Goal: Task Accomplishment & Management: Use online tool/utility

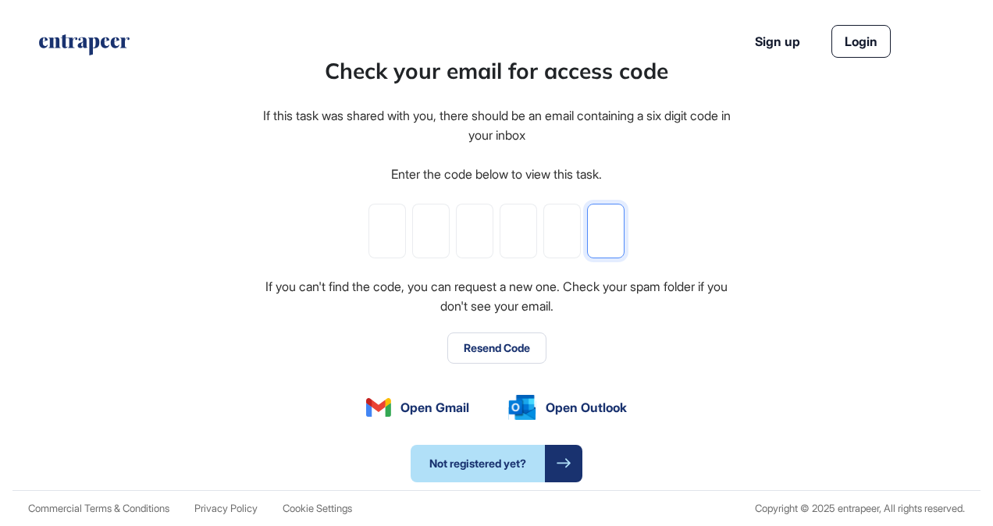
paste input "*"
type input "*"
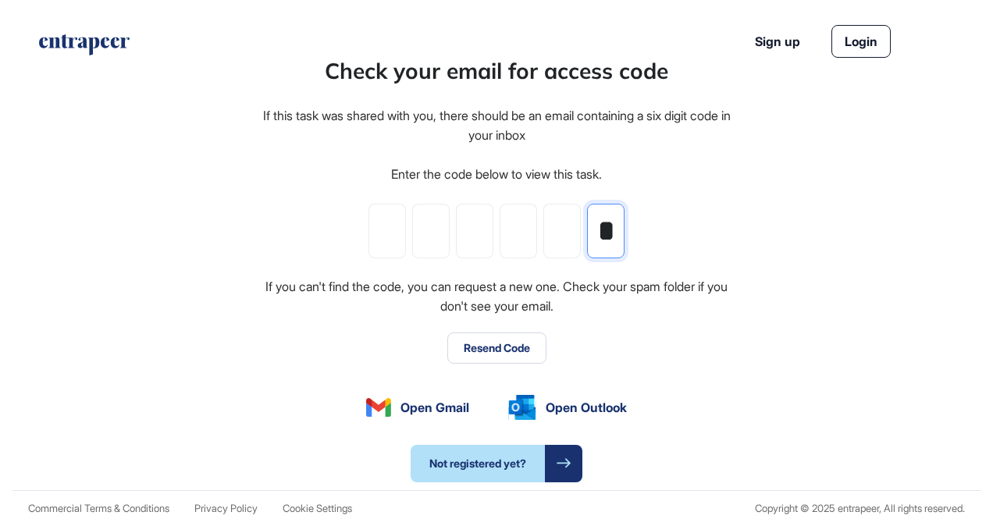
type input "*"
click at [496, 345] on button "Resend Code" at bounding box center [496, 348] width 99 height 31
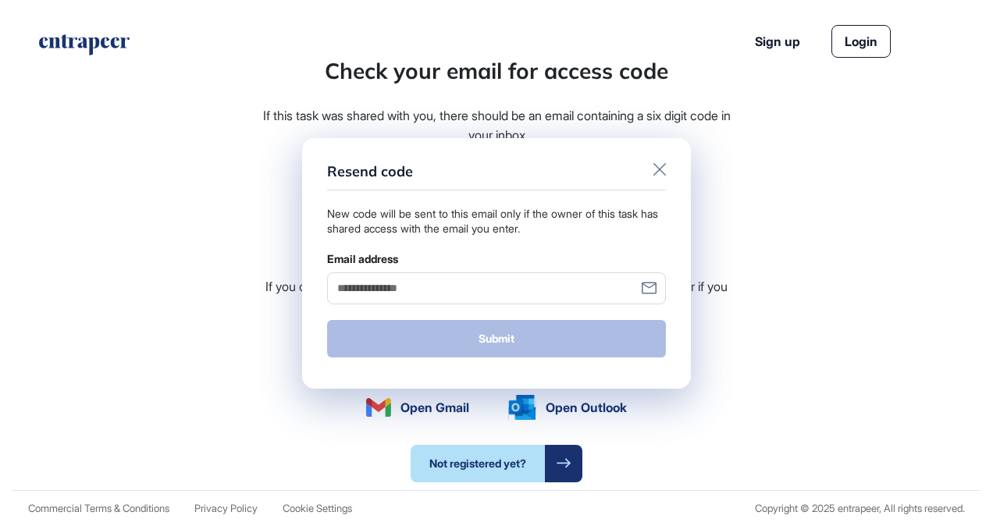
click at [521, 289] on input "Email address" at bounding box center [496, 288] width 339 height 32
type input "**********"
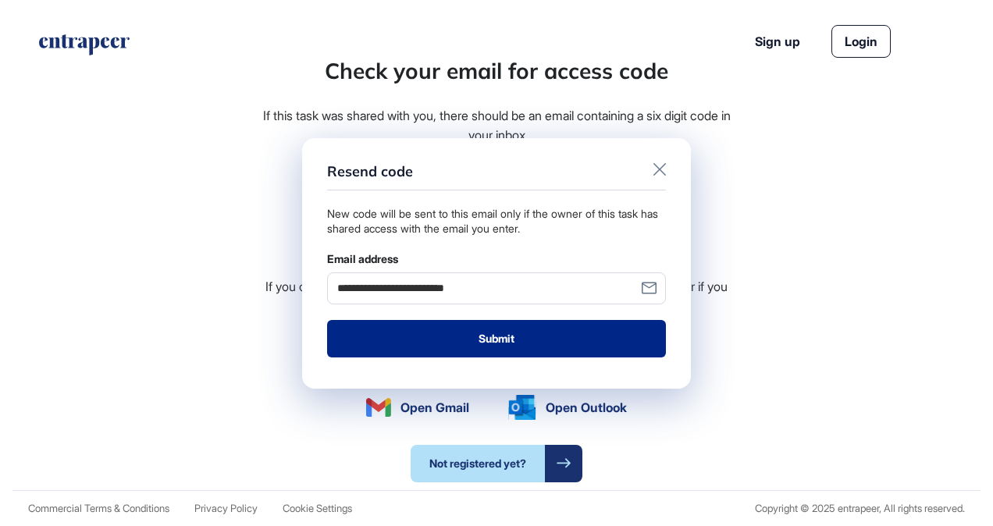
click at [434, 343] on button "Submit" at bounding box center [496, 338] width 339 height 37
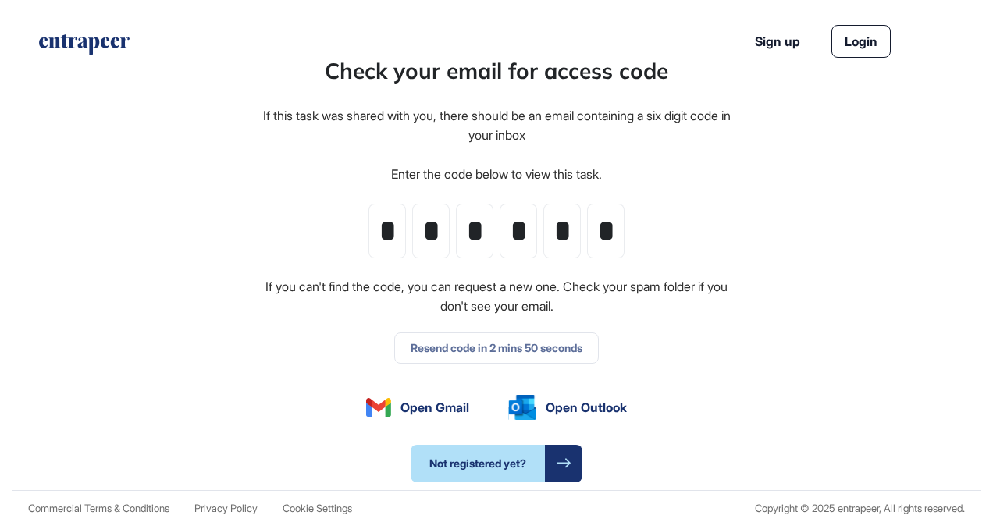
click at [478, 350] on div "Check your email for access code If this task was shared with you, there should…" at bounding box center [496, 269] width 471 height 428
click at [499, 348] on button "Resend Code" at bounding box center [496, 348] width 99 height 31
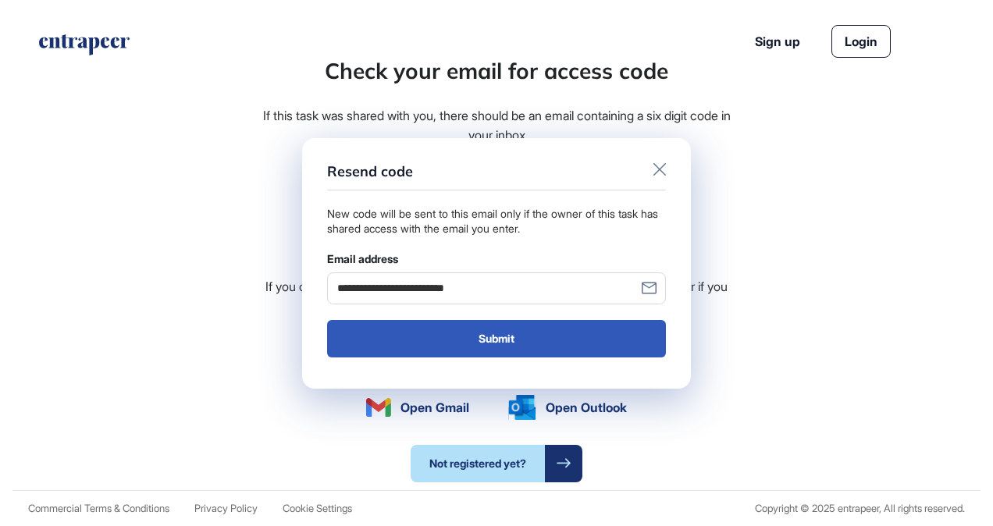
click at [420, 287] on input "**********" at bounding box center [496, 288] width 339 height 32
drag, startPoint x: 518, startPoint y: 292, endPoint x: 101, endPoint y: 280, distance: 417.7
click at [101, 280] on div "**********" at bounding box center [496, 263] width 993 height 526
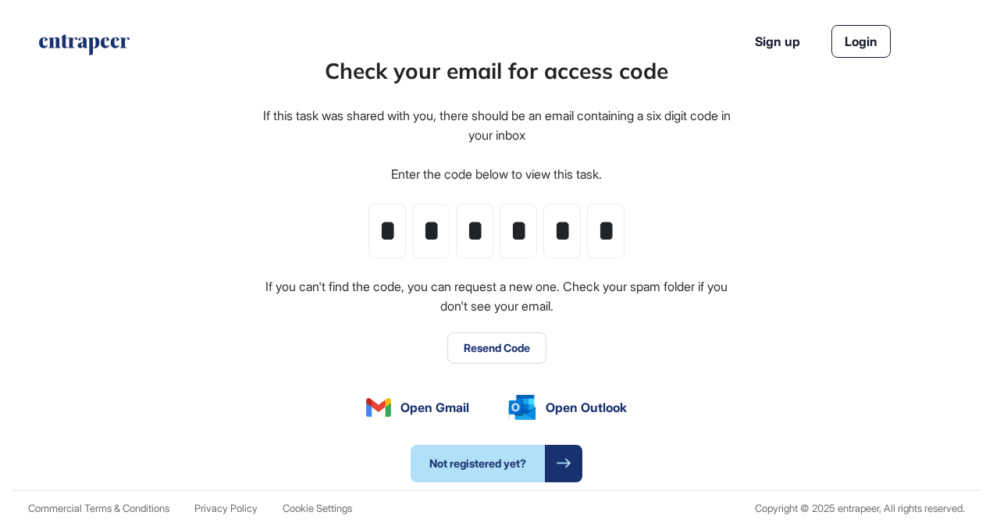
click at [457, 334] on button "Resend Code" at bounding box center [496, 348] width 99 height 31
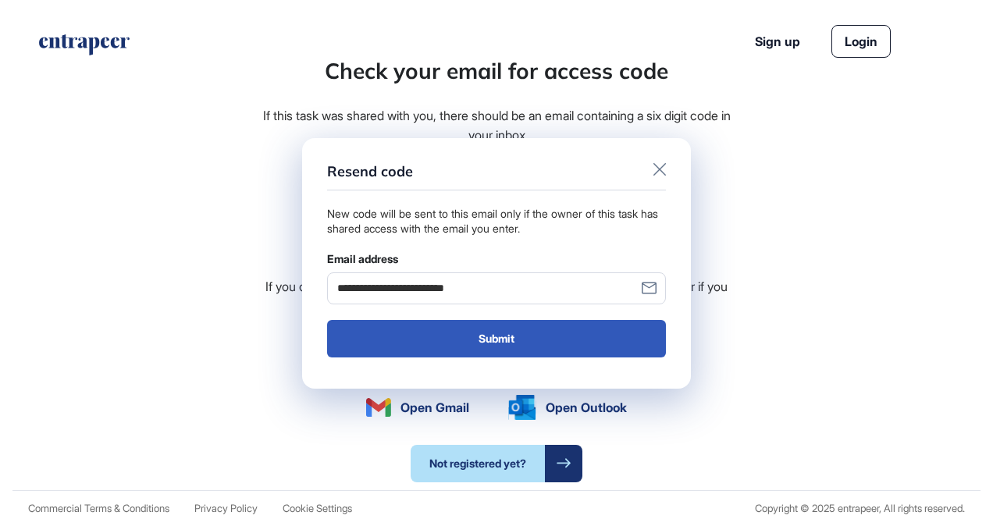
click at [458, 295] on input "**********" at bounding box center [496, 288] width 339 height 32
drag, startPoint x: 523, startPoint y: 289, endPoint x: 311, endPoint y: 284, distance: 212.4
click at [311, 284] on form "**********" at bounding box center [496, 263] width 389 height 251
type input "**********"
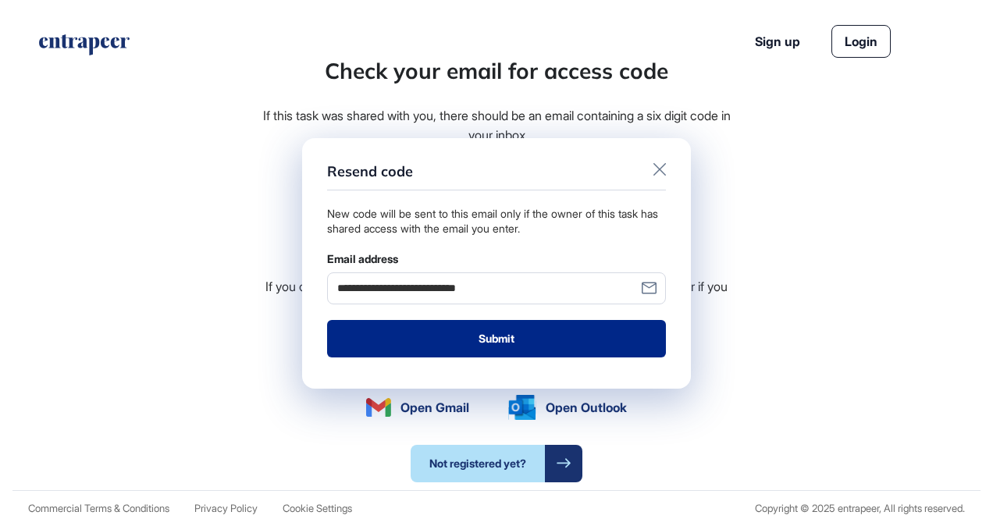
click at [489, 333] on button "Submit" at bounding box center [496, 338] width 339 height 37
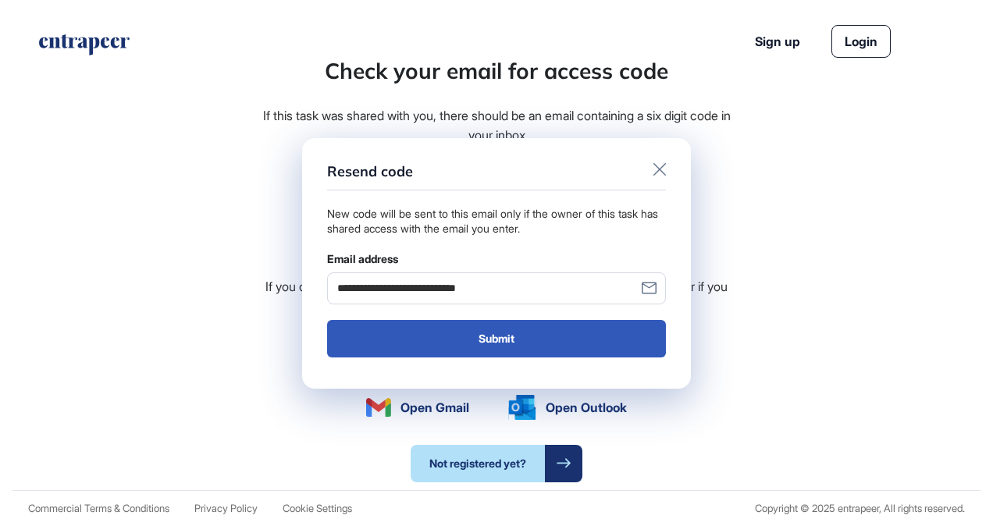
click at [654, 169] on icon at bounding box center [659, 169] width 12 height 12
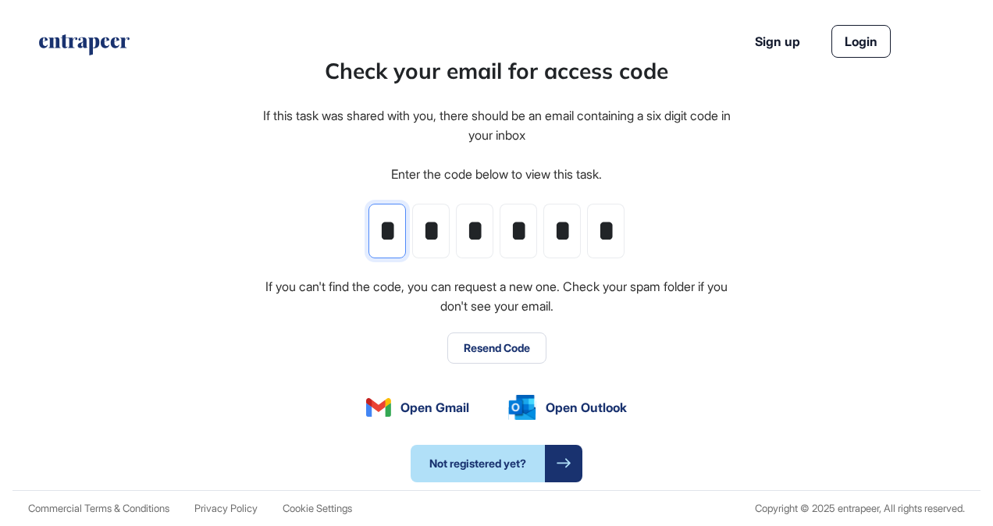
click at [400, 228] on input "*" at bounding box center [386, 231] width 37 height 55
drag, startPoint x: 606, startPoint y: 231, endPoint x: 374, endPoint y: 233, distance: 231.8
click at [374, 233] on div "* * * * * *" at bounding box center [496, 231] width 256 height 55
drag, startPoint x: 549, startPoint y: 219, endPoint x: 556, endPoint y: 226, distance: 10.0
click at [551, 219] on input "*" at bounding box center [561, 231] width 37 height 55
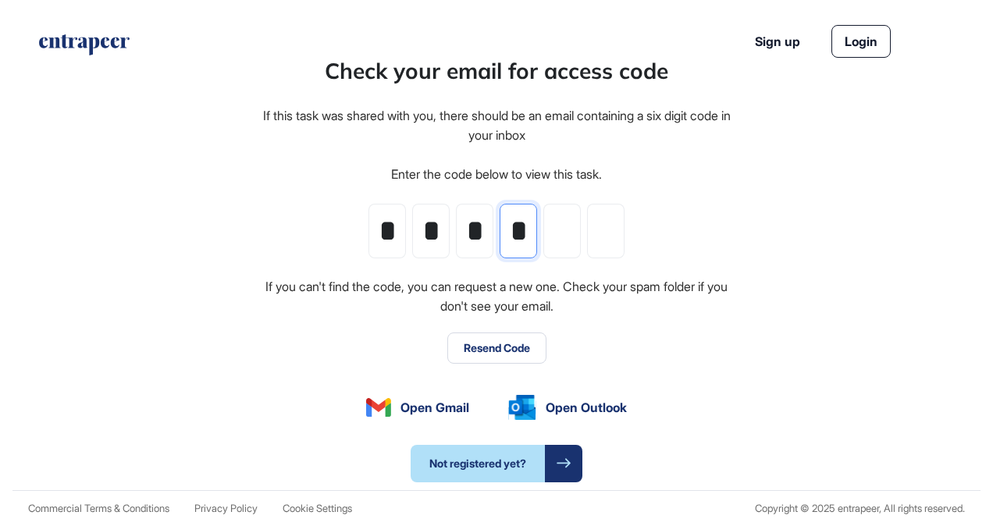
click at [515, 236] on input "*" at bounding box center [518, 231] width 37 height 55
click at [451, 235] on div "* * *" at bounding box center [496, 231] width 256 height 55
click at [468, 231] on input "*" at bounding box center [474, 231] width 37 height 55
click at [432, 232] on input "*" at bounding box center [430, 231] width 37 height 55
click at [397, 229] on input "*" at bounding box center [386, 231] width 37 height 55
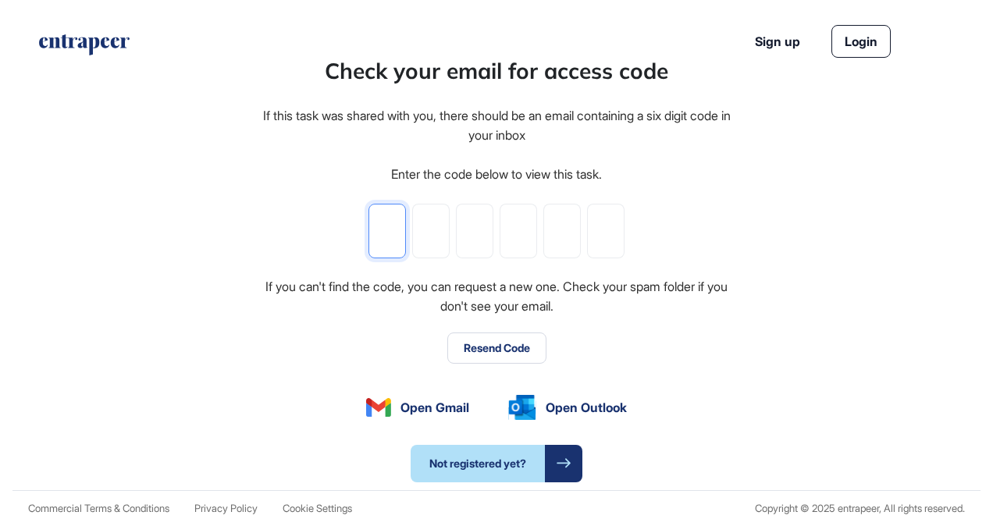
click at [387, 236] on input "tel" at bounding box center [386, 231] width 37 height 55
paste input "*"
type input "*"
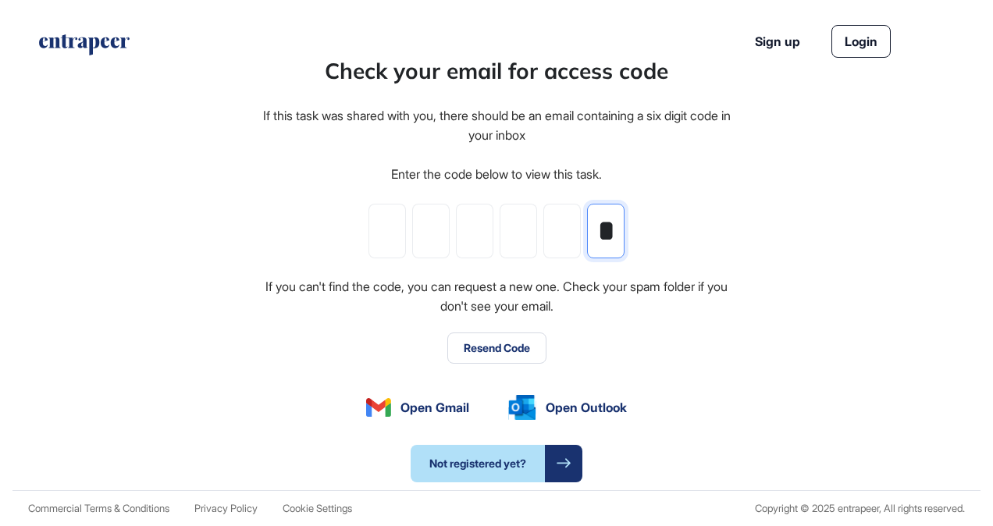
type input "*"
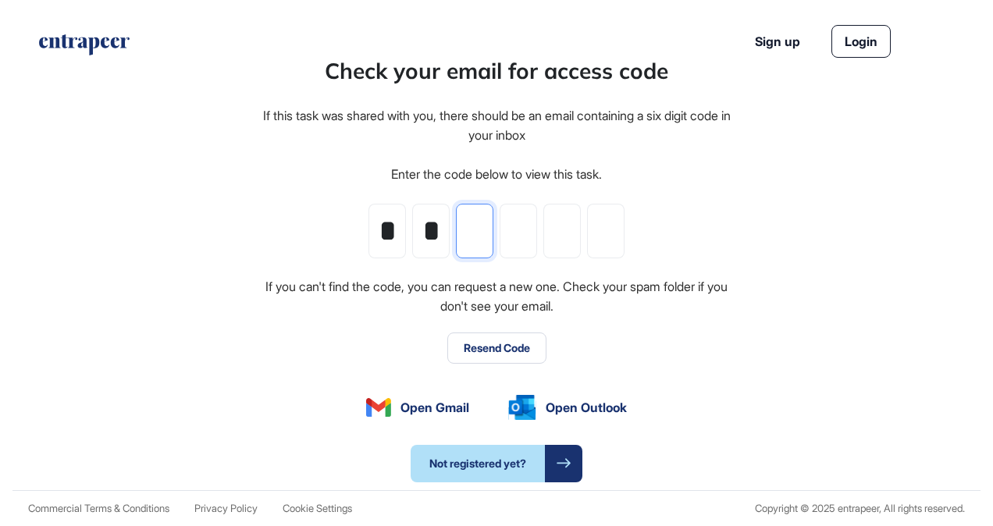
type input "*"
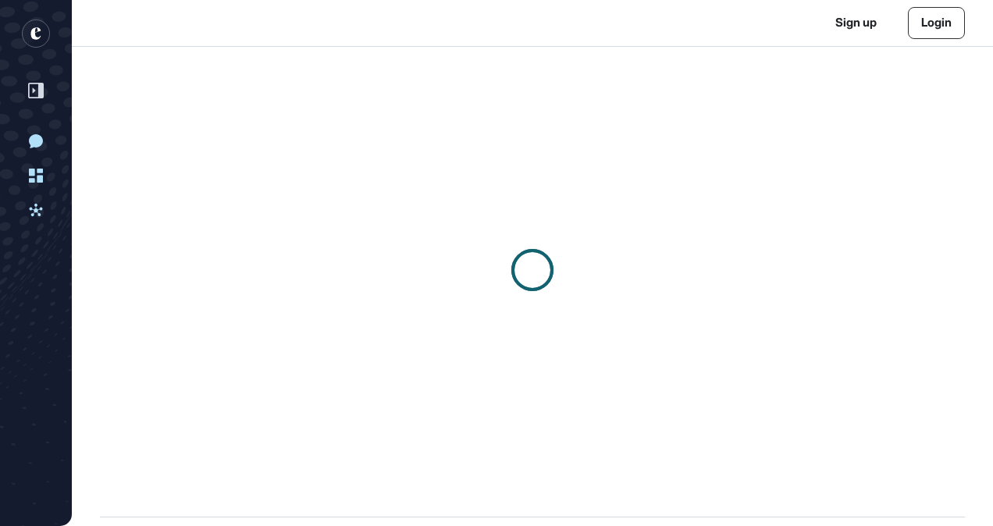
scroll to position [1, 1]
